Goal: Navigation & Orientation: Find specific page/section

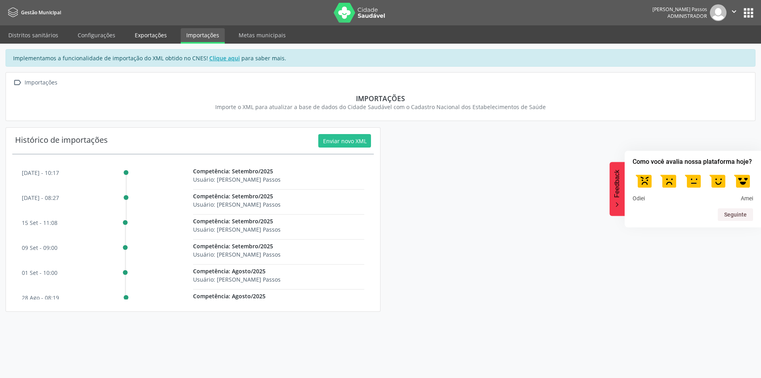
click at [149, 33] on link "Exportações" at bounding box center [150, 35] width 43 height 14
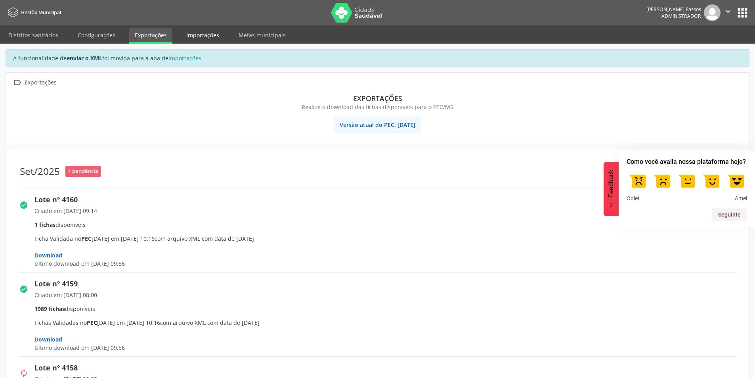
click at [204, 35] on link "Importações" at bounding box center [203, 35] width 44 height 14
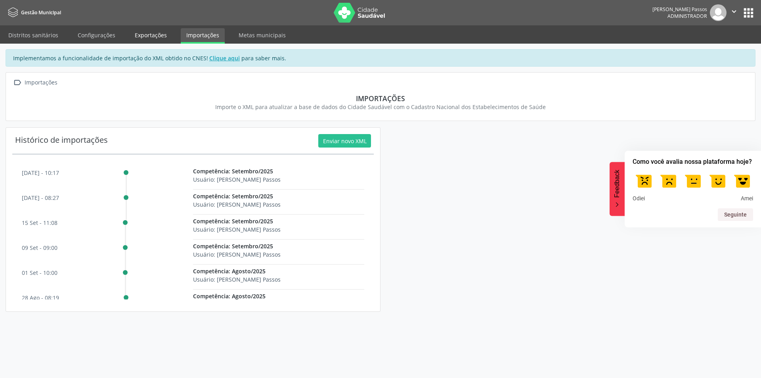
click at [153, 28] on link "Exportações" at bounding box center [150, 35] width 43 height 14
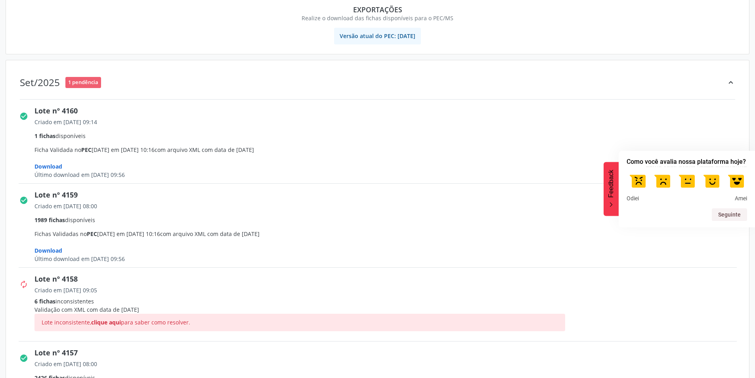
scroll to position [119, 0]
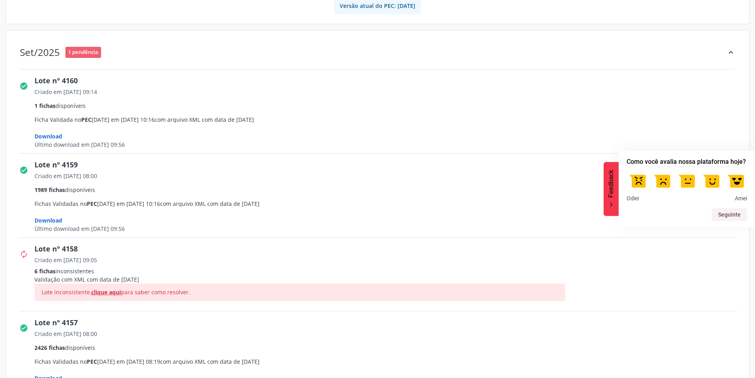
click at [102, 293] on span "clique aqui" at bounding box center [106, 292] width 30 height 8
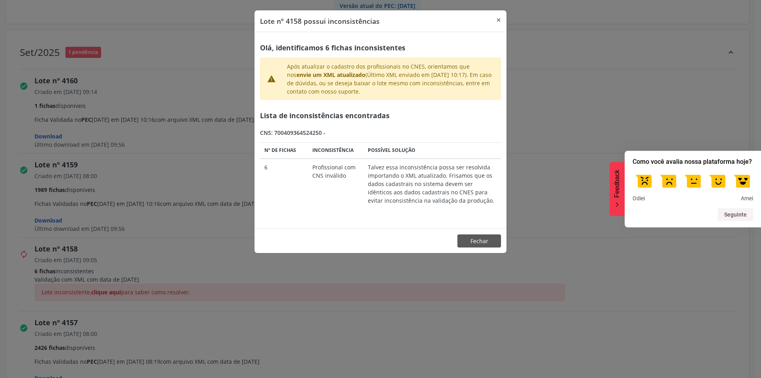
click at [442, 184] on td "Talvez essa inconsistência possa ser resolvida importando o XML atualizado. Fri…" at bounding box center [432, 184] width 137 height 50
click at [307, 168] on td "6" at bounding box center [284, 184] width 48 height 50
click at [481, 239] on button "Fechar" at bounding box center [480, 240] width 44 height 13
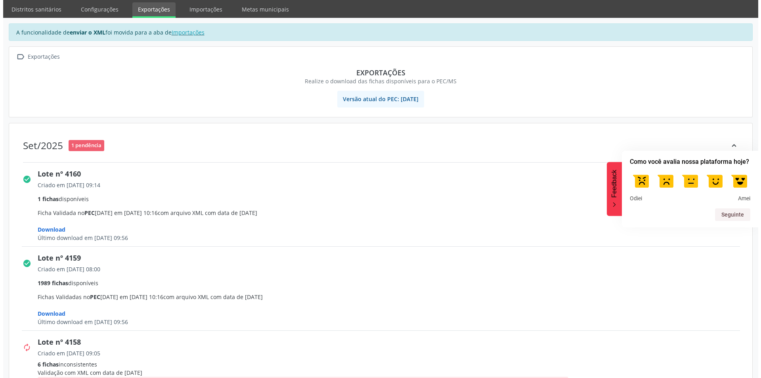
scroll to position [0, 0]
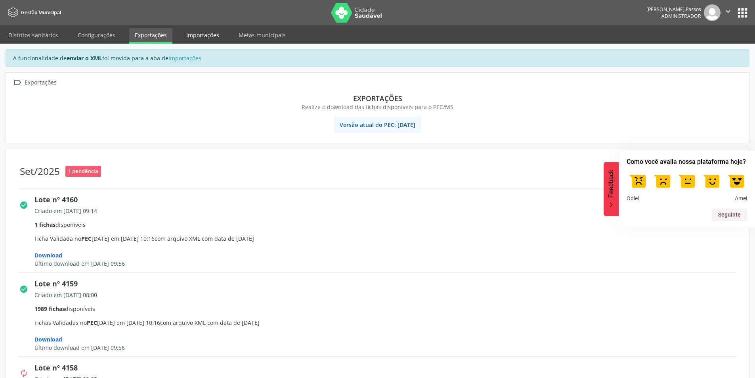
click at [200, 38] on link "Importações" at bounding box center [203, 35] width 44 height 14
